Goal: Communication & Community: Share content

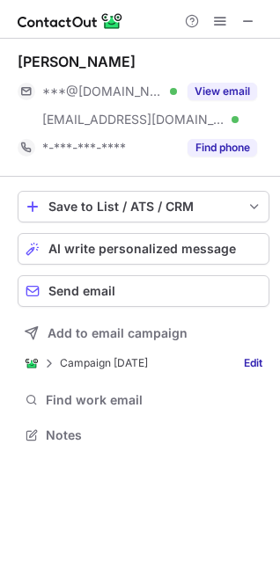
scroll to position [423, 280]
click at [169, 292] on div "Send email" at bounding box center [154, 291] width 213 height 14
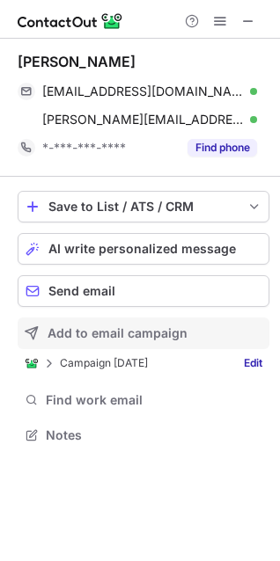
click at [132, 333] on span "Add to email campaign" at bounding box center [118, 333] width 140 height 14
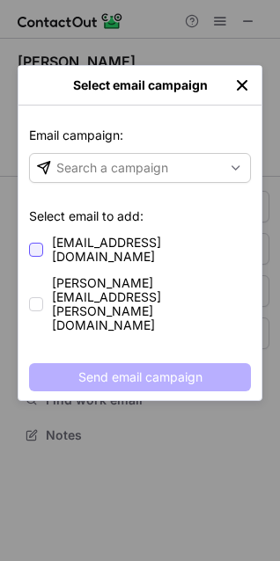
click at [40, 243] on div at bounding box center [36, 250] width 14 height 14
click at [41, 297] on div at bounding box center [36, 304] width 14 height 14
click at [40, 298] on span at bounding box center [36, 305] width 14 height 14
click at [41, 297] on div at bounding box center [36, 304] width 14 height 14
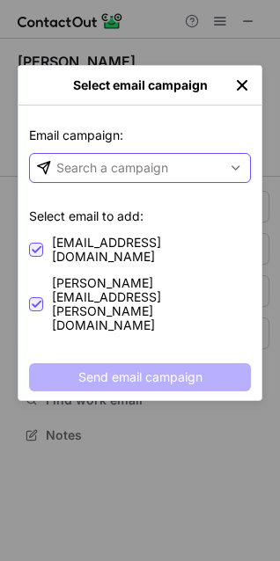
click at [152, 162] on div "Search a campaign" at bounding box center [112, 168] width 112 height 18
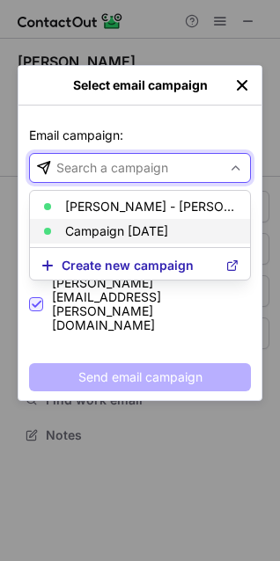
click at [132, 227] on p "Campaign [DATE]" at bounding box center [116, 231] width 103 height 14
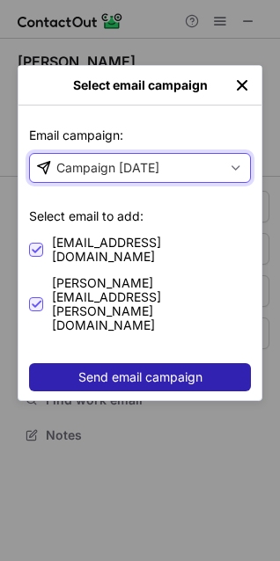
click at [146, 370] on span "Send email campaign" at bounding box center [140, 377] width 124 height 14
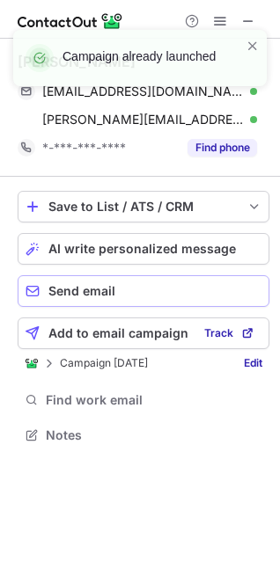
click at [118, 289] on div "Send email" at bounding box center [154, 291] width 213 height 14
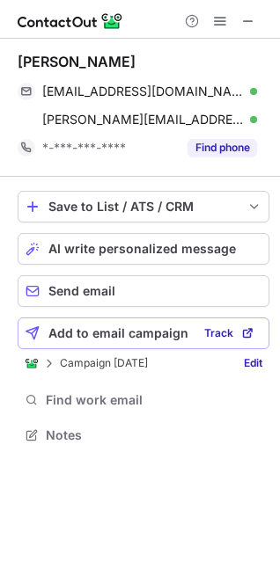
click at [90, 340] on span "Add to email campaign" at bounding box center [118, 333] width 140 height 14
click at [137, 336] on span "Add to email campaign" at bounding box center [118, 333] width 140 height 14
click at [212, 338] on span "Track" at bounding box center [218, 333] width 29 height 12
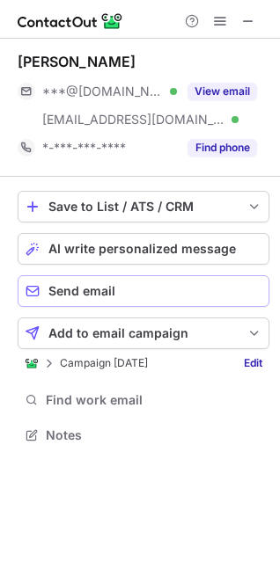
click at [105, 291] on span "Send email" at bounding box center [81, 291] width 67 height 14
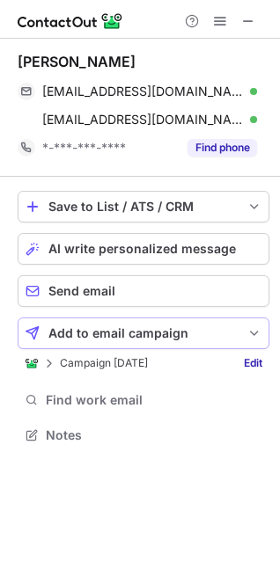
click at [85, 337] on span "Add to email campaign" at bounding box center [118, 333] width 140 height 14
click at [138, 333] on span "Add to email campaign" at bounding box center [118, 333] width 140 height 14
click at [254, 334] on span at bounding box center [254, 333] width 14 height 14
click at [68, 326] on span "Add to email campaign" at bounding box center [118, 333] width 140 height 14
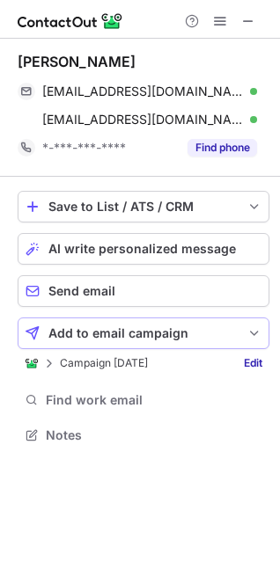
click at [68, 326] on span "Add to email campaign" at bounding box center [118, 333] width 140 height 14
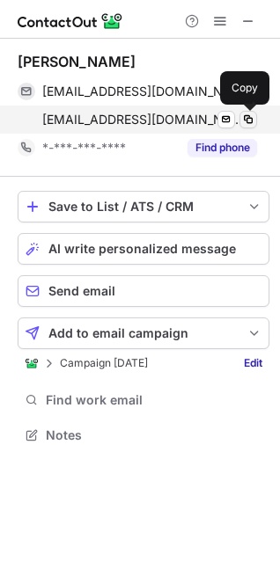
click at [245, 120] on span at bounding box center [248, 120] width 14 height 14
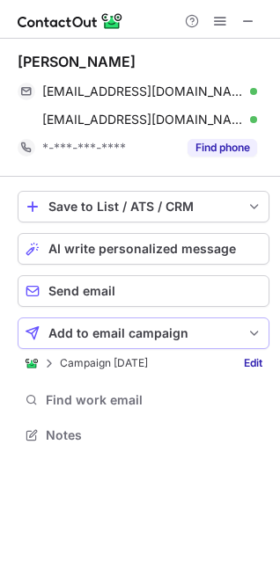
click at [103, 328] on span "Add to email campaign" at bounding box center [118, 333] width 140 height 14
click at [257, 331] on span at bounding box center [254, 333] width 14 height 14
click at [79, 360] on p "Campaign [DATE]" at bounding box center [104, 363] width 88 height 12
click at [257, 362] on link "Edit" at bounding box center [253, 364] width 33 height 18
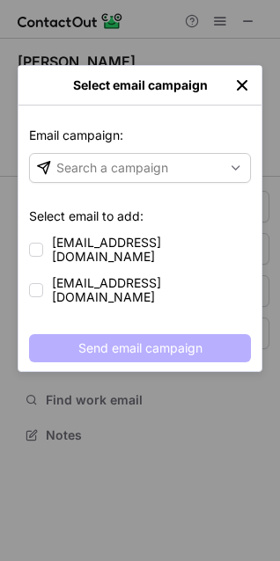
click at [43, 276] on div "Email campaign: Email campaign: Search a campaign Select email to add: [EMAIL_A…" at bounding box center [139, 239] width 243 height 266
click at [40, 283] on div at bounding box center [36, 290] width 14 height 14
click at [37, 243] on div at bounding box center [36, 250] width 14 height 14
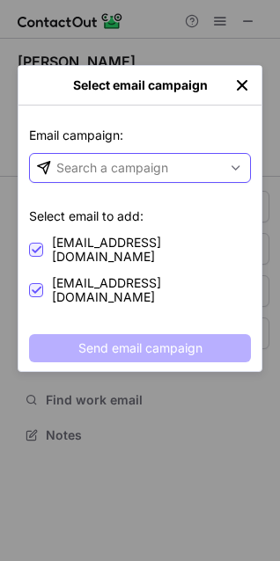
click at [106, 172] on div "Search a campaign" at bounding box center [112, 168] width 112 height 18
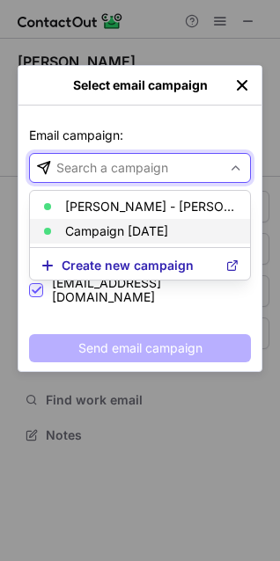
click at [82, 222] on article "Campaign [DATE]" at bounding box center [140, 231] width 220 height 25
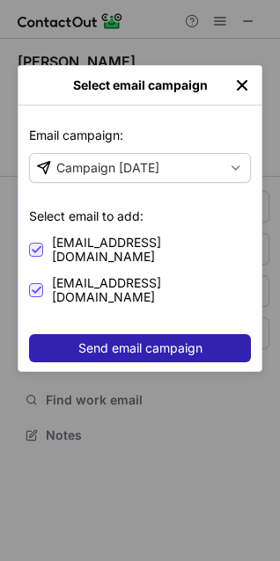
click at [141, 341] on span "Send email campaign" at bounding box center [140, 348] width 124 height 14
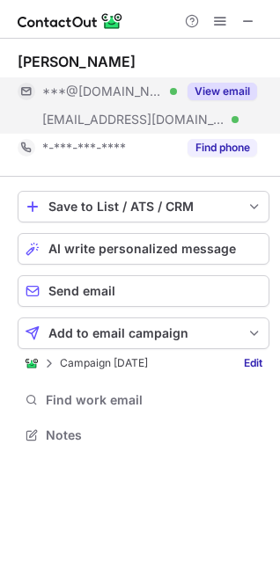
click at [217, 89] on button "View email" at bounding box center [222, 92] width 70 height 18
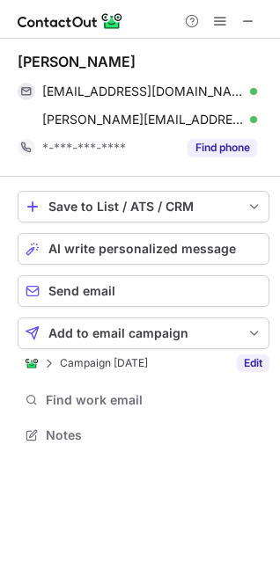
click at [253, 360] on link "Edit" at bounding box center [253, 364] width 33 height 18
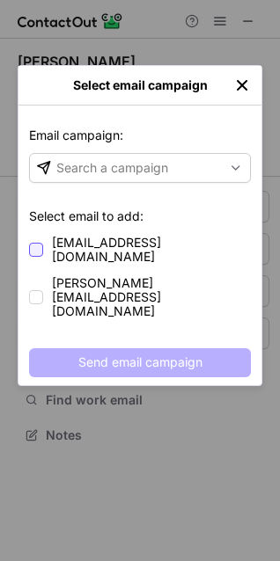
click at [41, 247] on div at bounding box center [36, 250] width 14 height 14
click at [40, 290] on div at bounding box center [36, 297] width 14 height 14
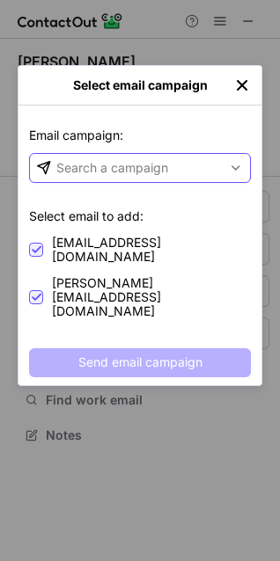
click at [99, 167] on div "Search a campaign" at bounding box center [112, 168] width 112 height 18
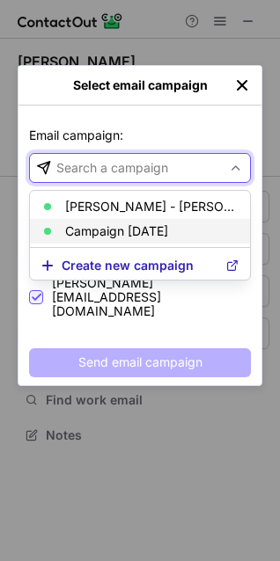
click at [75, 232] on p "Campaign [DATE]" at bounding box center [116, 231] width 103 height 14
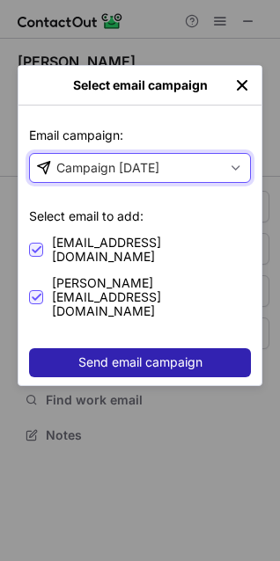
click at [94, 355] on span "Send email campaign" at bounding box center [140, 362] width 124 height 14
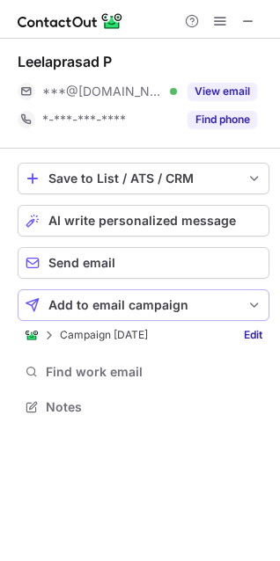
scroll to position [395, 280]
click at [252, 333] on link "Edit" at bounding box center [253, 335] width 33 height 18
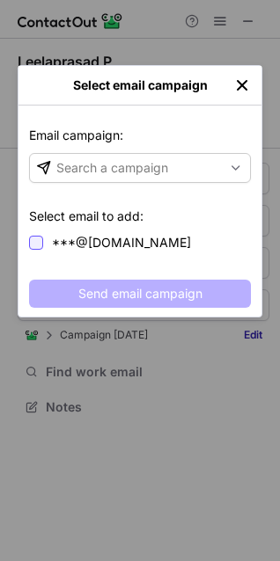
click at [39, 238] on div at bounding box center [36, 243] width 14 height 14
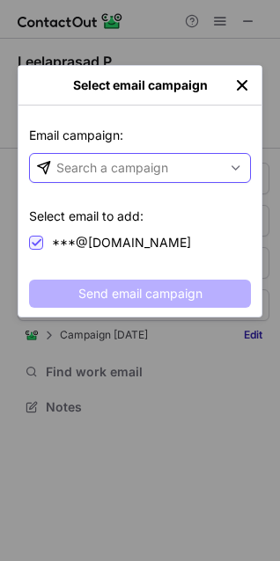
click at [100, 158] on div "Search a campaign" at bounding box center [126, 168] width 192 height 28
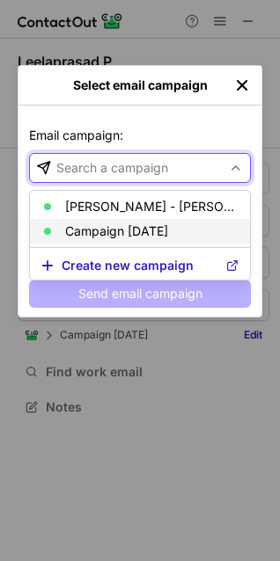
click at [62, 224] on article "Campaign [DATE]" at bounding box center [140, 231] width 220 height 25
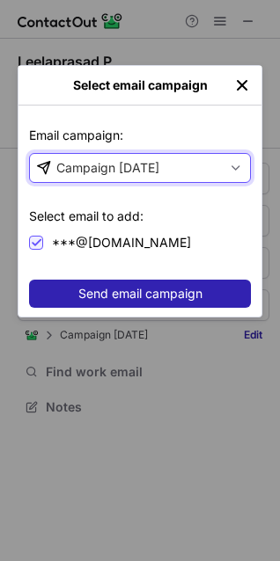
click at [96, 302] on button "Send email campaign" at bounding box center [140, 294] width 222 height 28
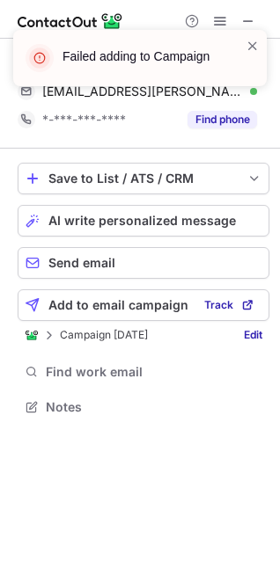
click at [200, 91] on div "Failed adding to Campaign" at bounding box center [140, 65] width 282 height 106
